Goal: Information Seeking & Learning: Understand process/instructions

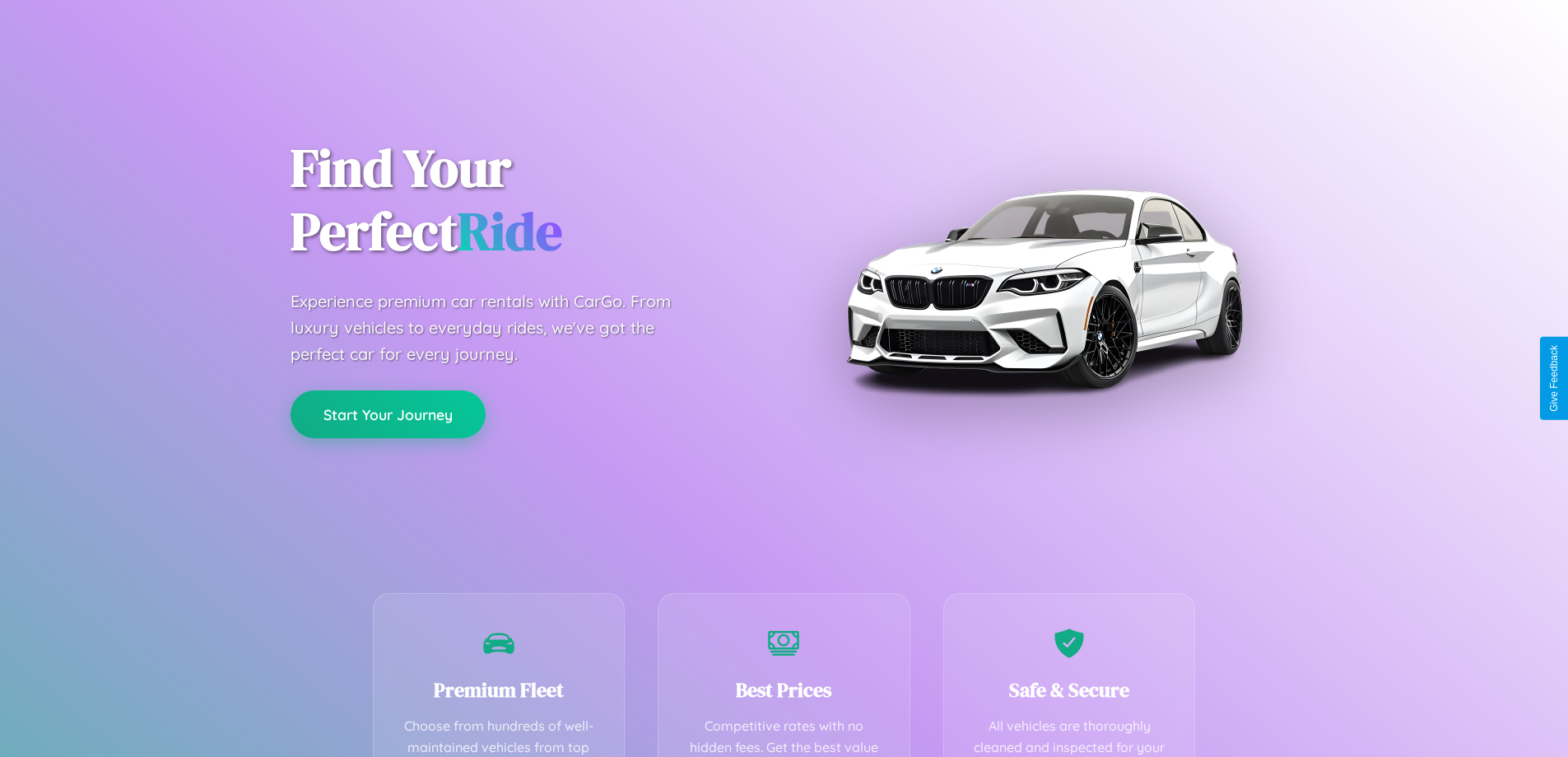
click at [388, 415] on button "Start Your Journey" at bounding box center [388, 415] width 195 height 48
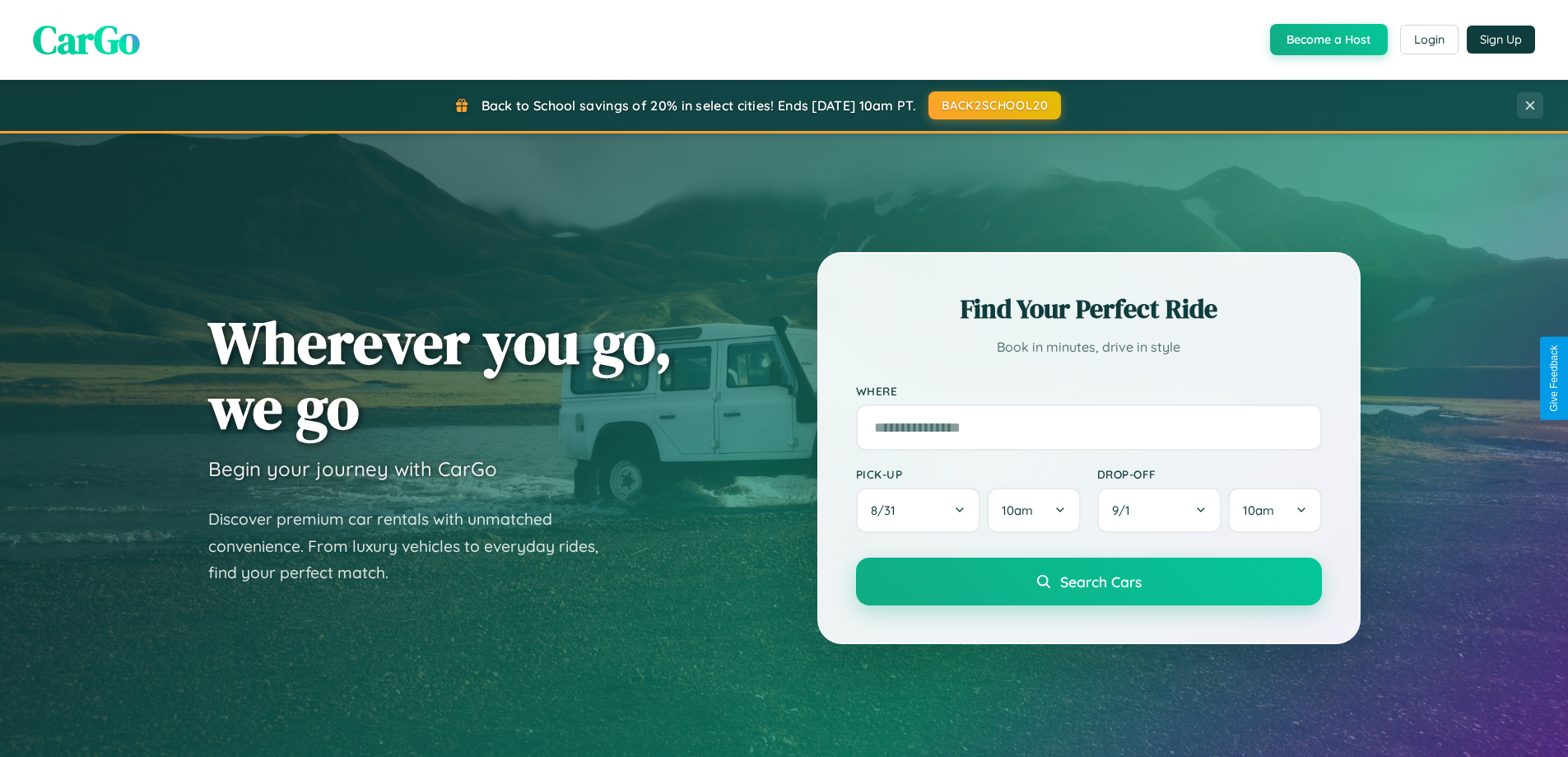
scroll to position [3167, 0]
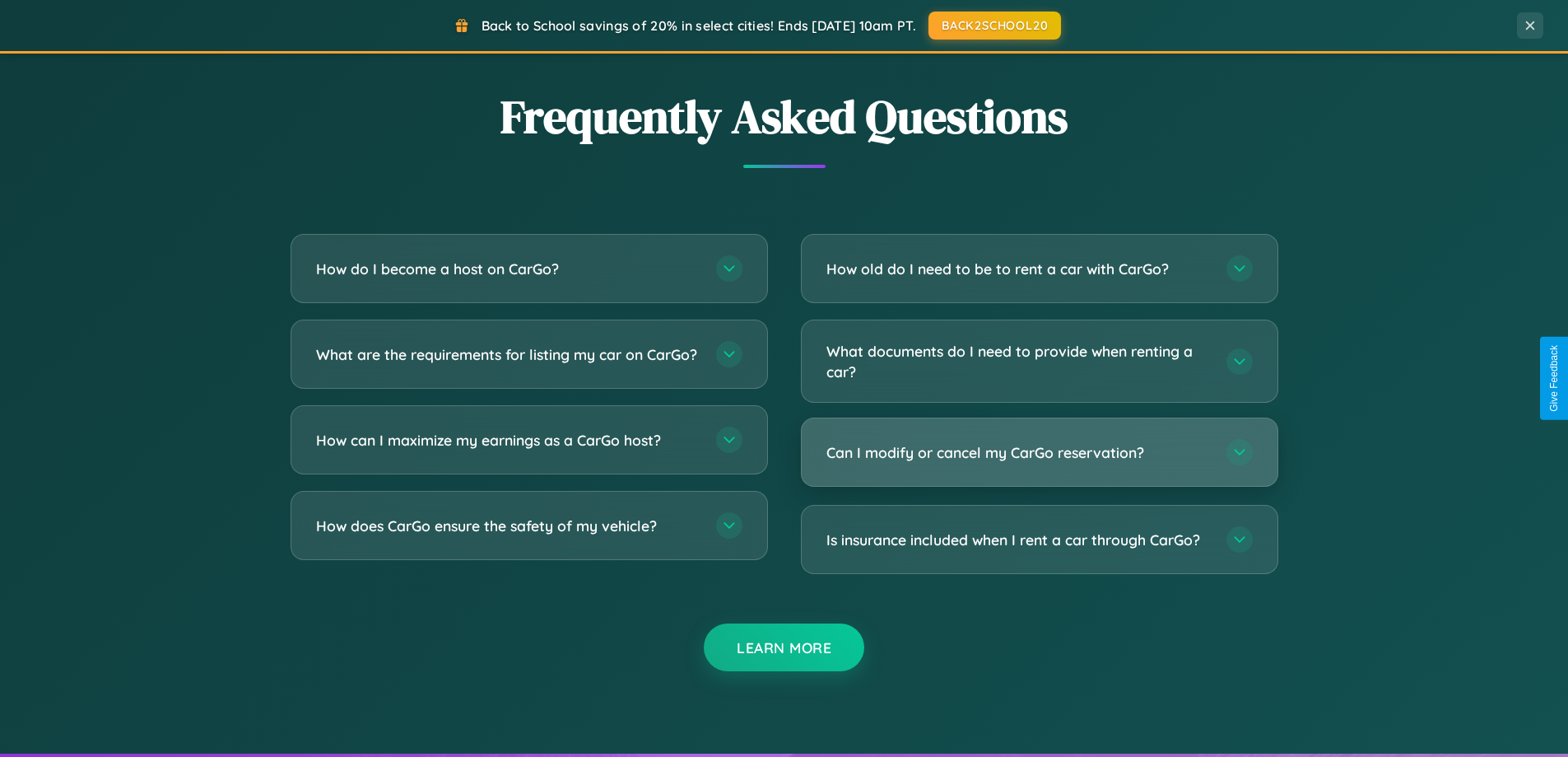
click at [1039, 452] on h3 "Can I modify or cancel my CarGo reservation?" at bounding box center [1018, 452] width 384 height 20
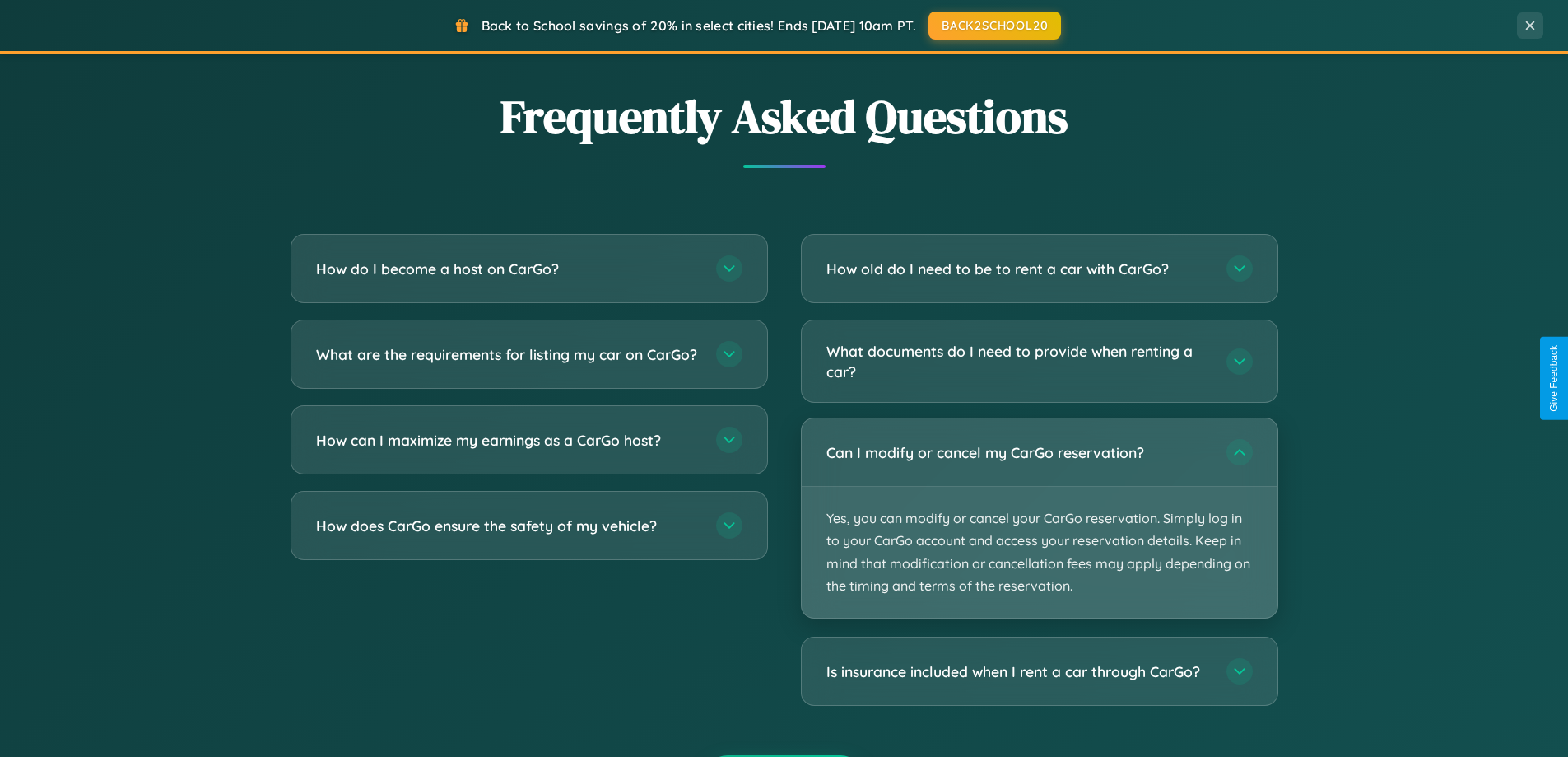
click at [1039, 517] on p "Yes, you can modify or cancel your CarGo reservation. Simply log in to your Car…" at bounding box center [1040, 552] width 476 height 131
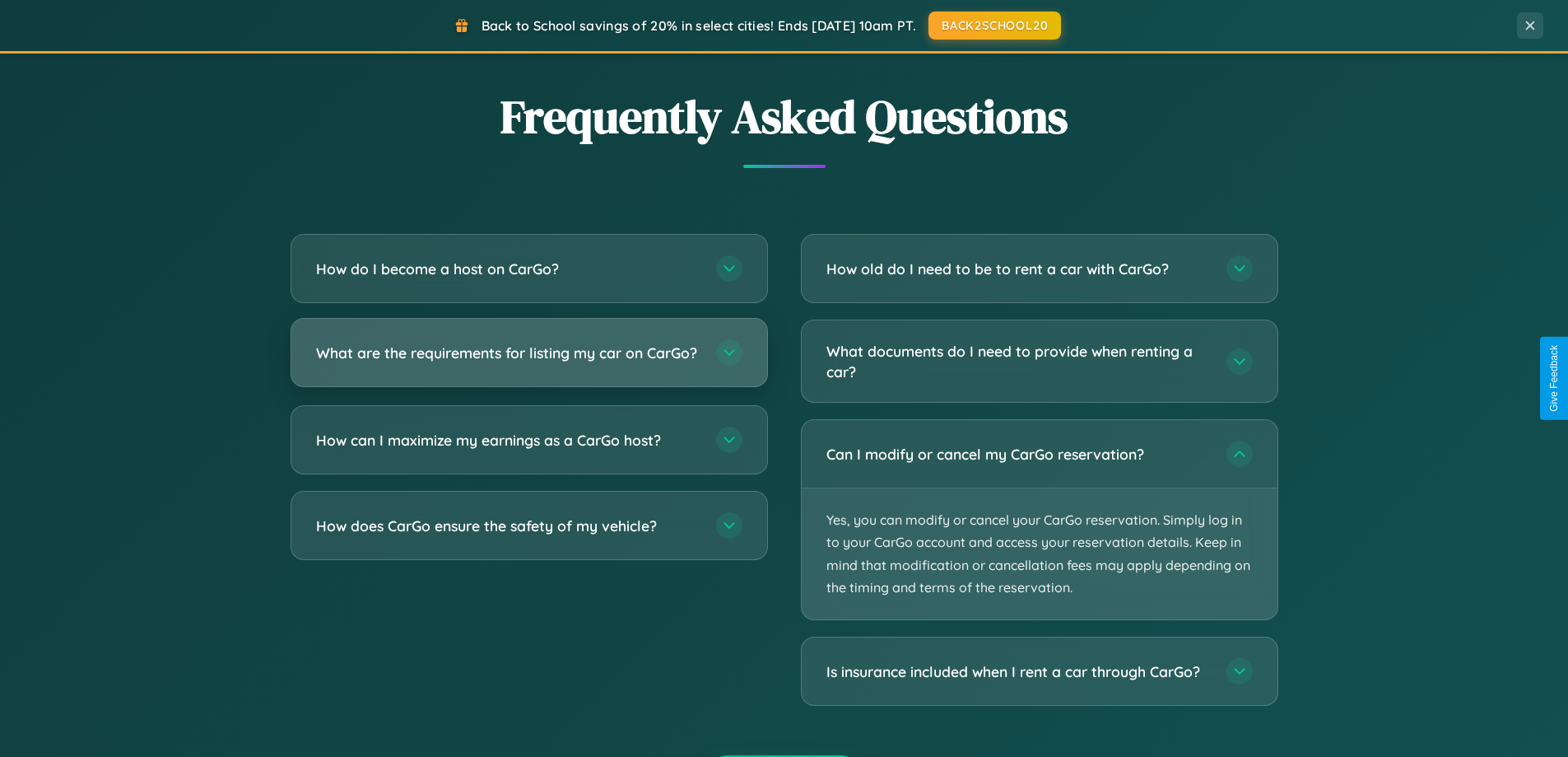
click at [528, 361] on h3 "What are the requirements for listing my car on CarGo?" at bounding box center [508, 352] width 384 height 20
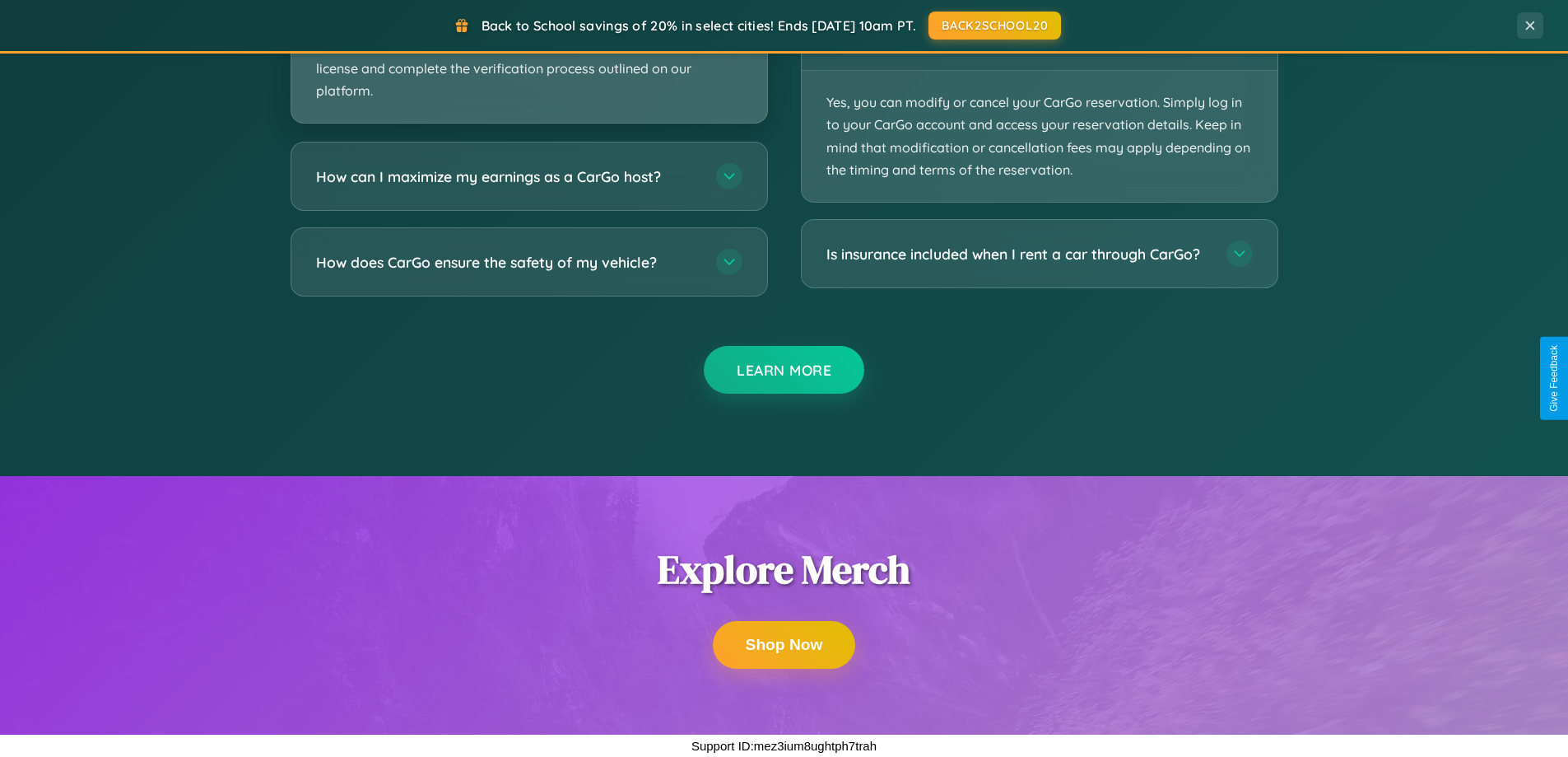
scroll to position [2842, 0]
